Goal: Answer question/provide support: Find specific fact

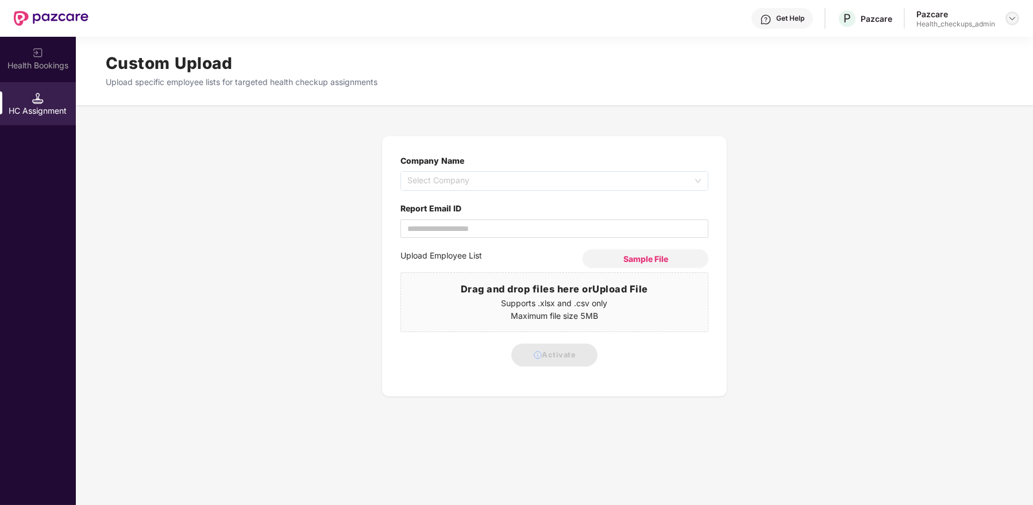
click at [1008, 18] on img at bounding box center [1012, 18] width 9 height 9
click at [932, 45] on div "User view" at bounding box center [959, 44] width 149 height 22
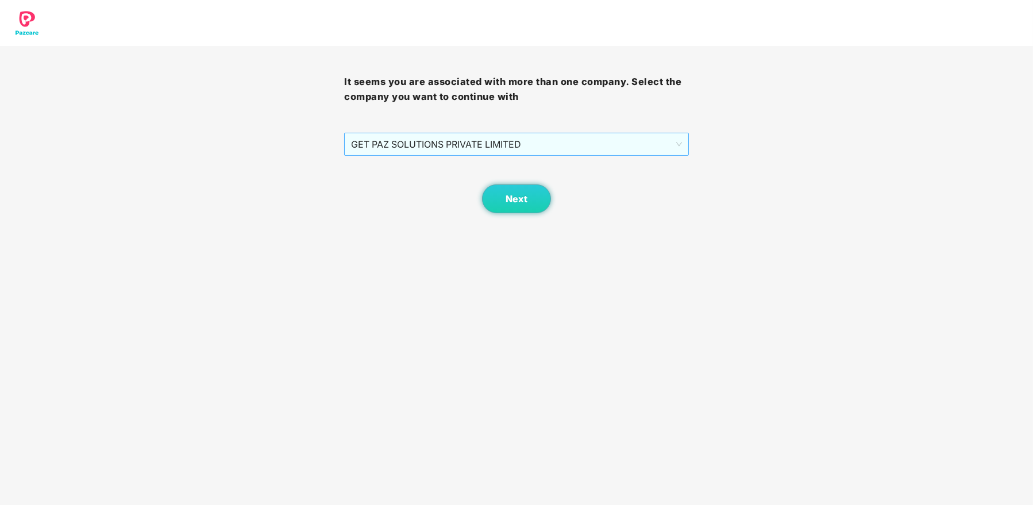
click at [614, 149] on span "GET PAZ SOLUTIONS PRIVATE LIMITED" at bounding box center [516, 144] width 330 height 22
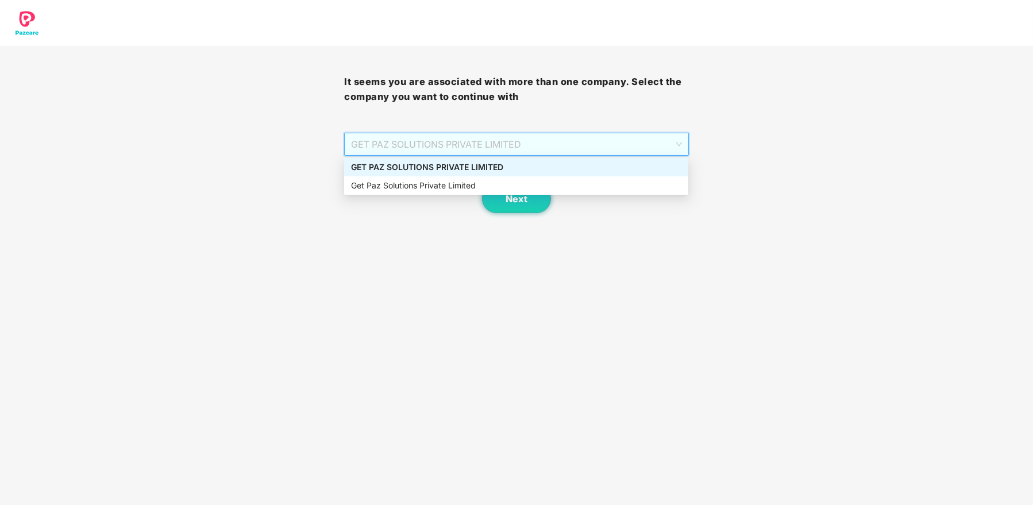
click at [556, 169] on div "GET PAZ SOLUTIONS PRIVATE LIMITED" at bounding box center [516, 167] width 330 height 13
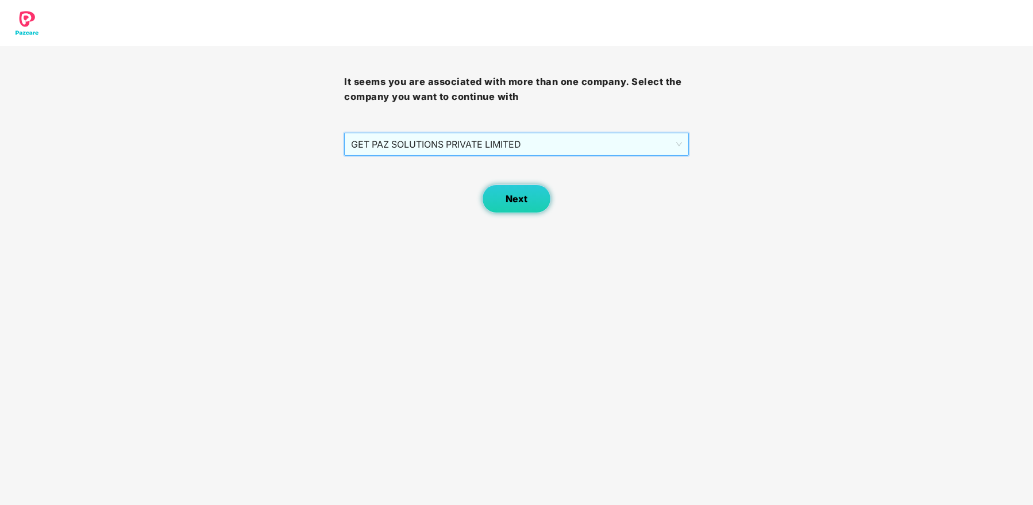
click at [537, 194] on button "Next" at bounding box center [516, 198] width 69 height 29
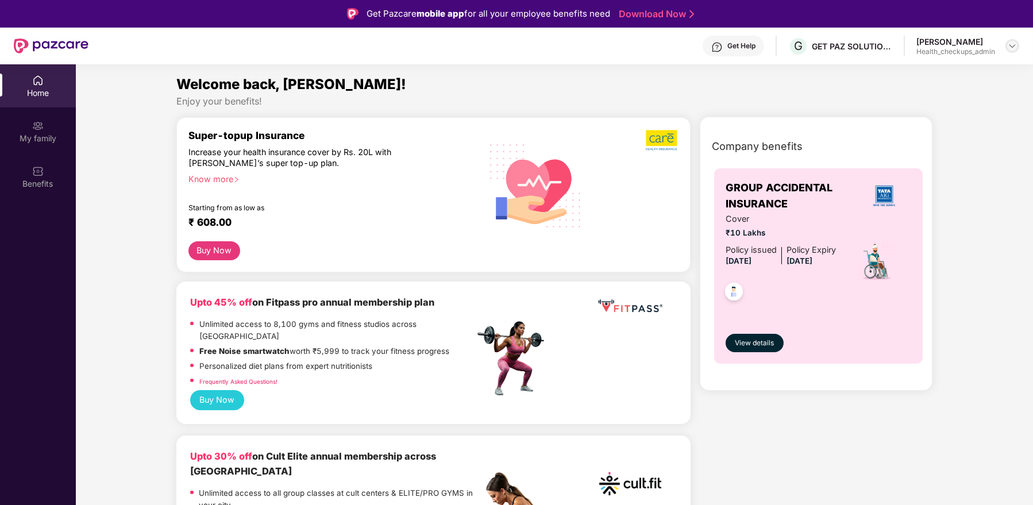
click at [1006, 45] on div at bounding box center [1012, 46] width 14 height 14
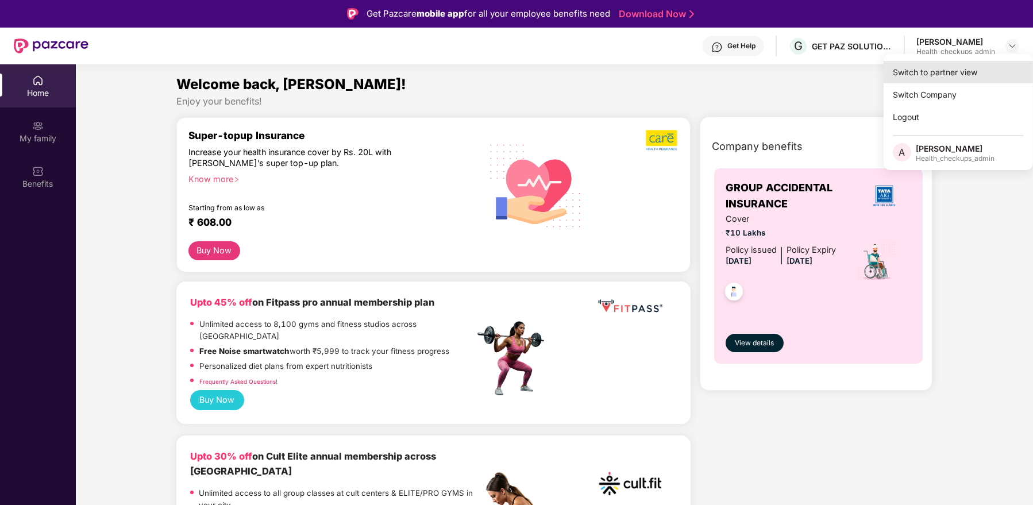
click at [958, 72] on div "Switch to partner view" at bounding box center [958, 72] width 149 height 22
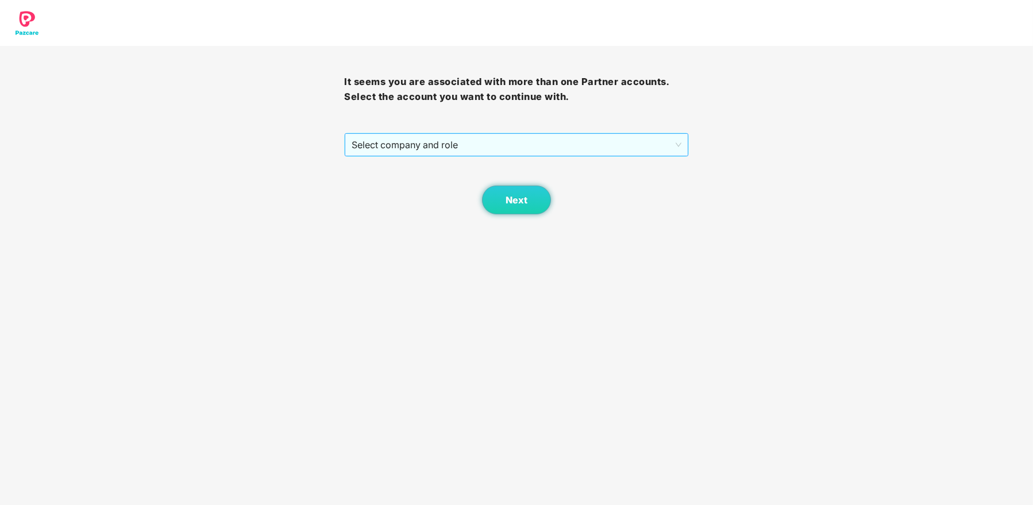
click at [532, 142] on span "Select company and role" at bounding box center [516, 145] width 329 height 22
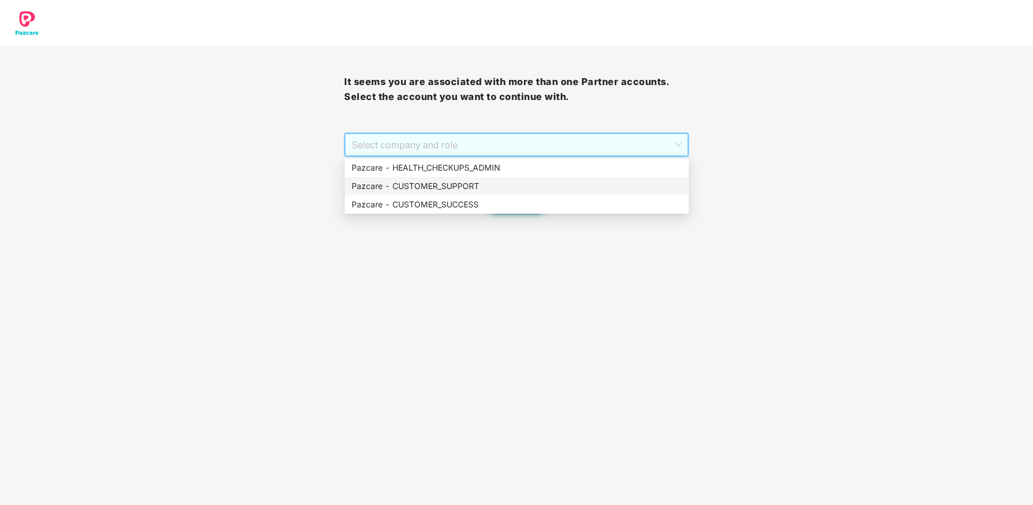
click at [504, 186] on div "Pazcare - CUSTOMER_SUPPORT" at bounding box center [517, 186] width 330 height 13
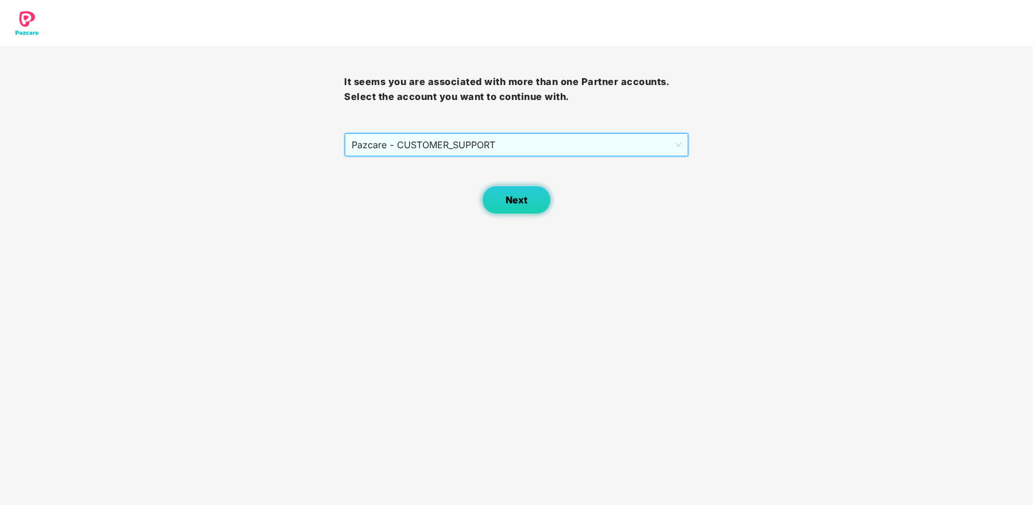
click at [510, 200] on span "Next" at bounding box center [517, 200] width 22 height 11
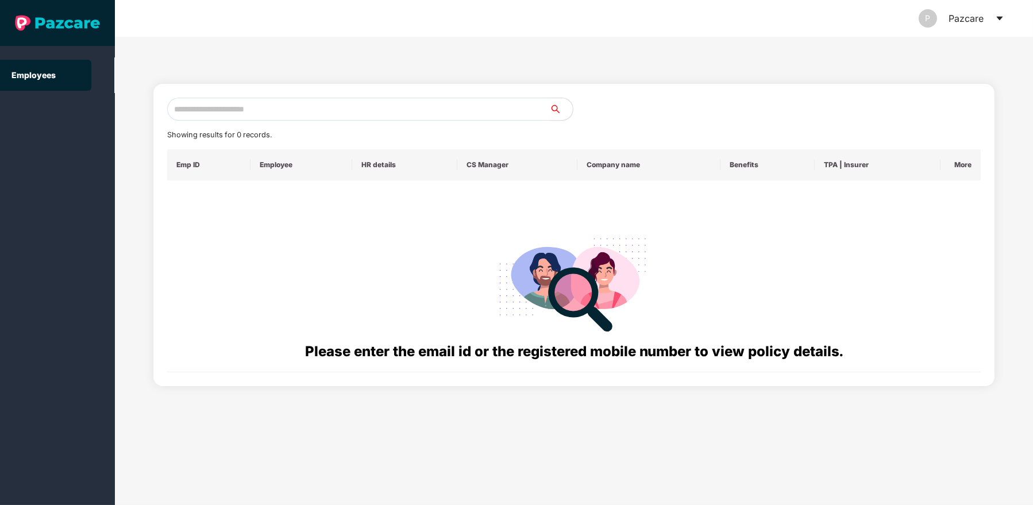
click at [328, 117] on input "text" at bounding box center [358, 109] width 383 height 23
paste input "**********"
type input "*"
click at [375, 118] on input "text" at bounding box center [358, 109] width 383 height 23
paste input "**********"
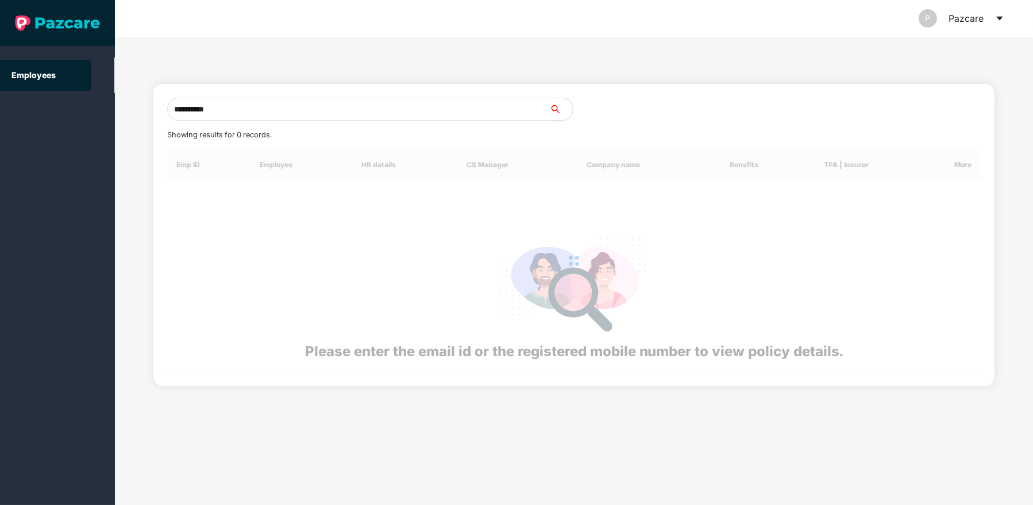
type input "**********"
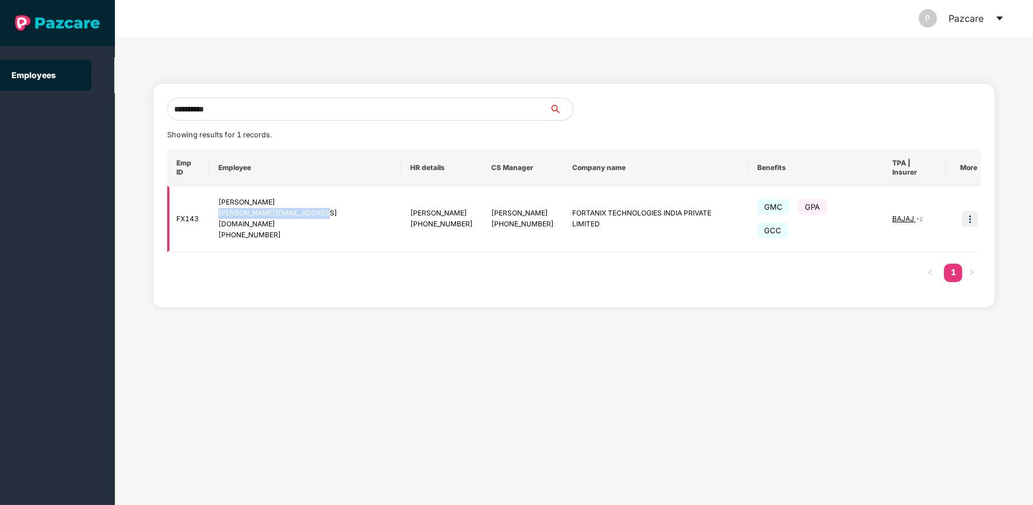
drag, startPoint x: 222, startPoint y: 204, endPoint x: 332, endPoint y: 205, distance: 110.3
click at [332, 205] on td "[PERSON_NAME] [PERSON_NAME][EMAIL_ADDRESS][DOMAIN_NAME] [PHONE_NUMBER]" at bounding box center [305, 219] width 192 height 66
copy div "[PERSON_NAME][EMAIL_ADDRESS][DOMAIN_NAME]"
